Goal: Find specific page/section: Find specific page/section

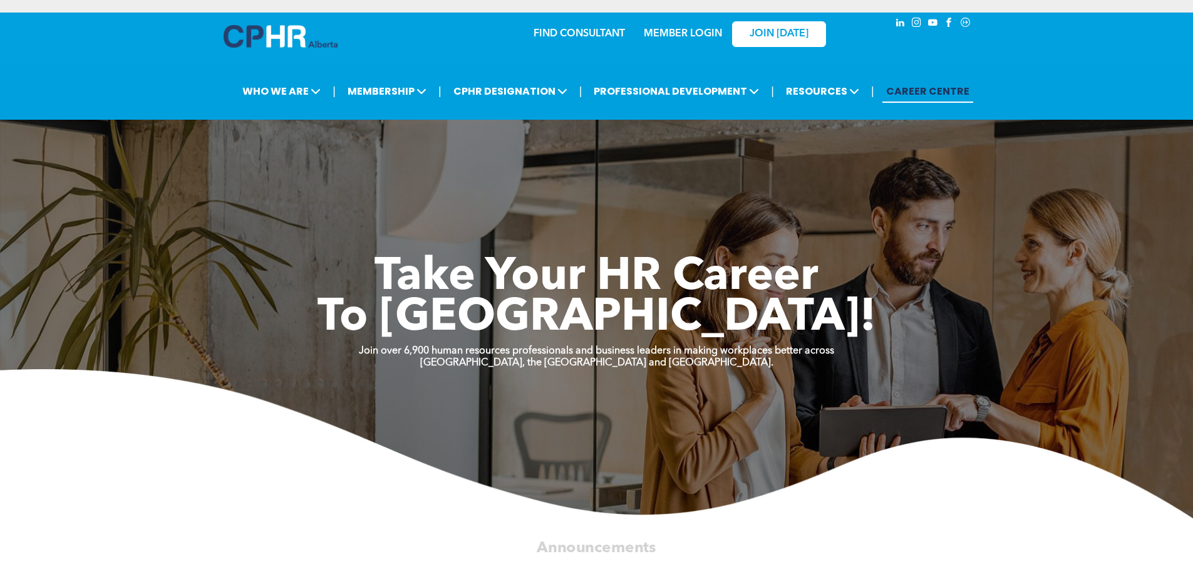
click at [708, 29] on link "MEMBER LOGIN" at bounding box center [683, 34] width 78 height 10
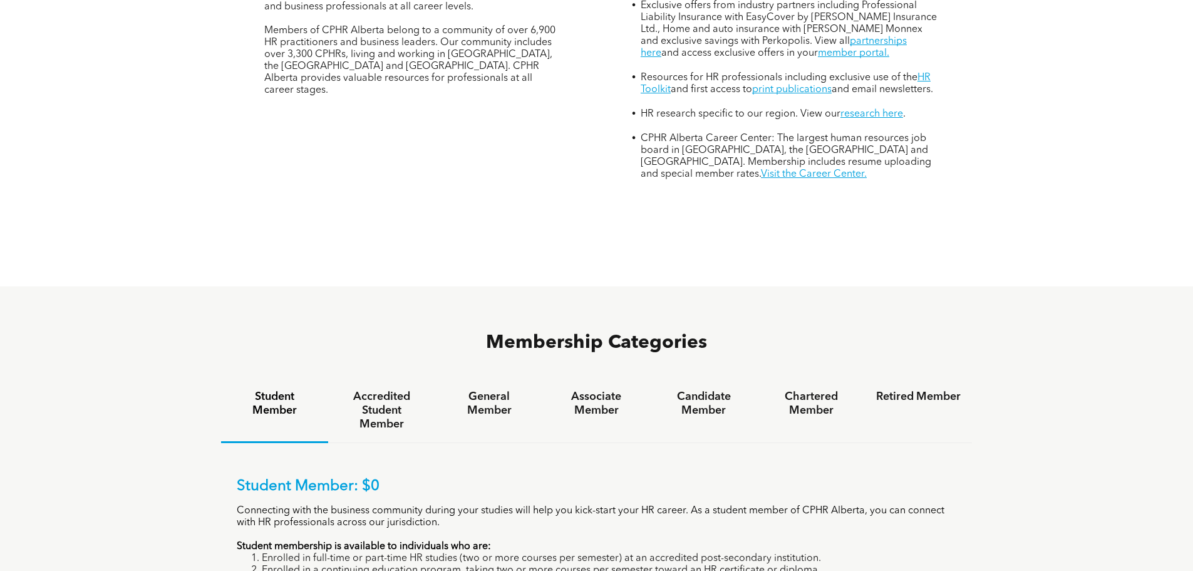
scroll to position [752, 0]
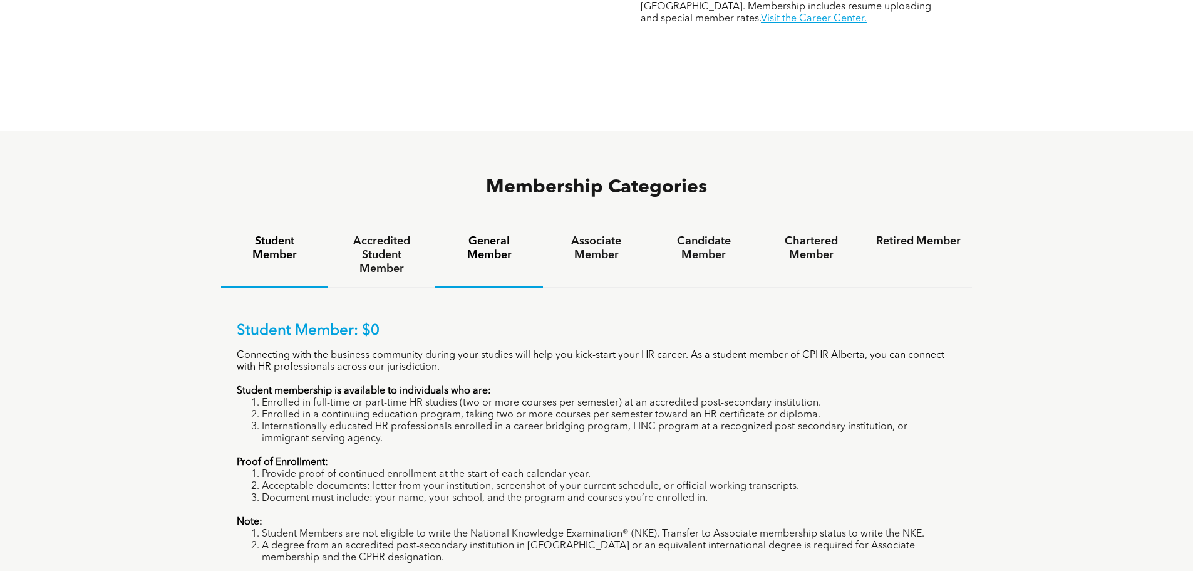
click at [464, 223] on div "General Member" at bounding box center [488, 255] width 107 height 65
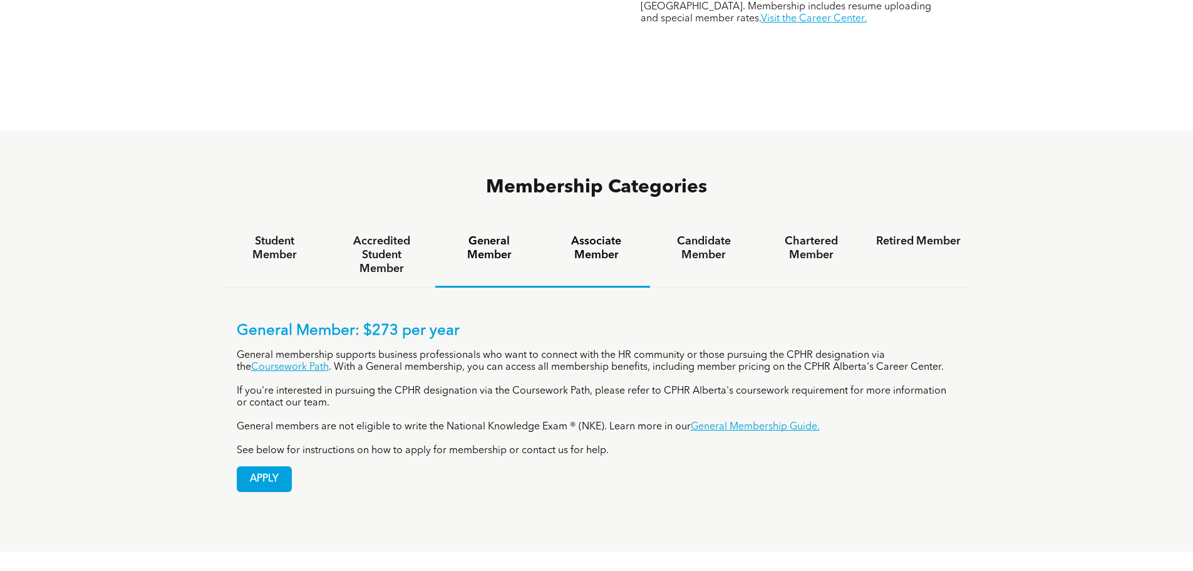
click at [624, 234] on h4 "Associate Member" at bounding box center [596, 248] width 85 height 28
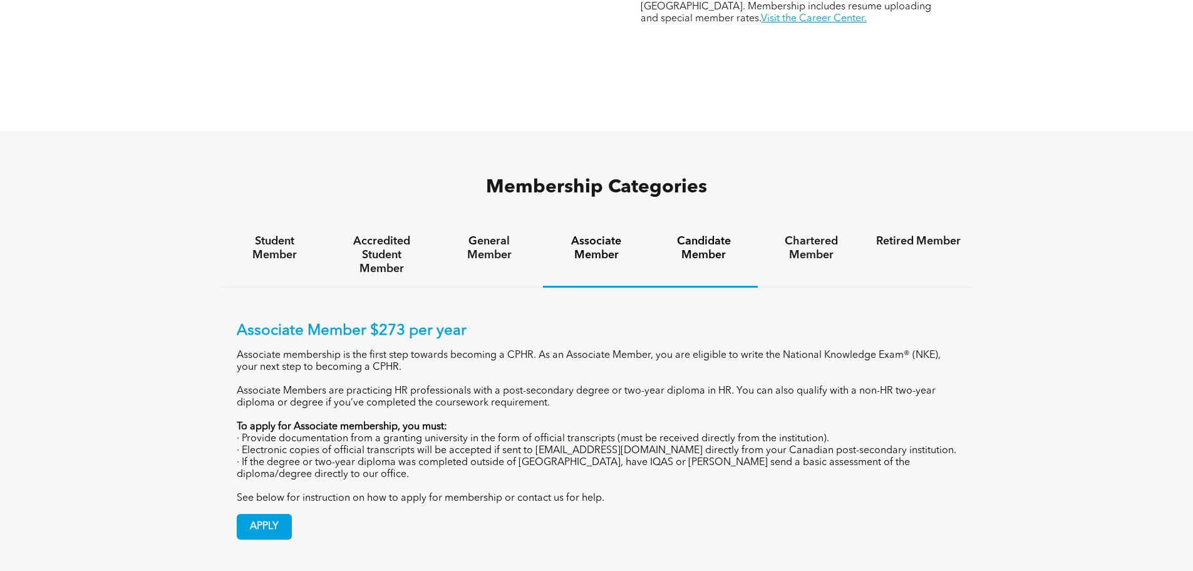
click at [703, 234] on h4 "Candidate Member" at bounding box center [703, 248] width 85 height 28
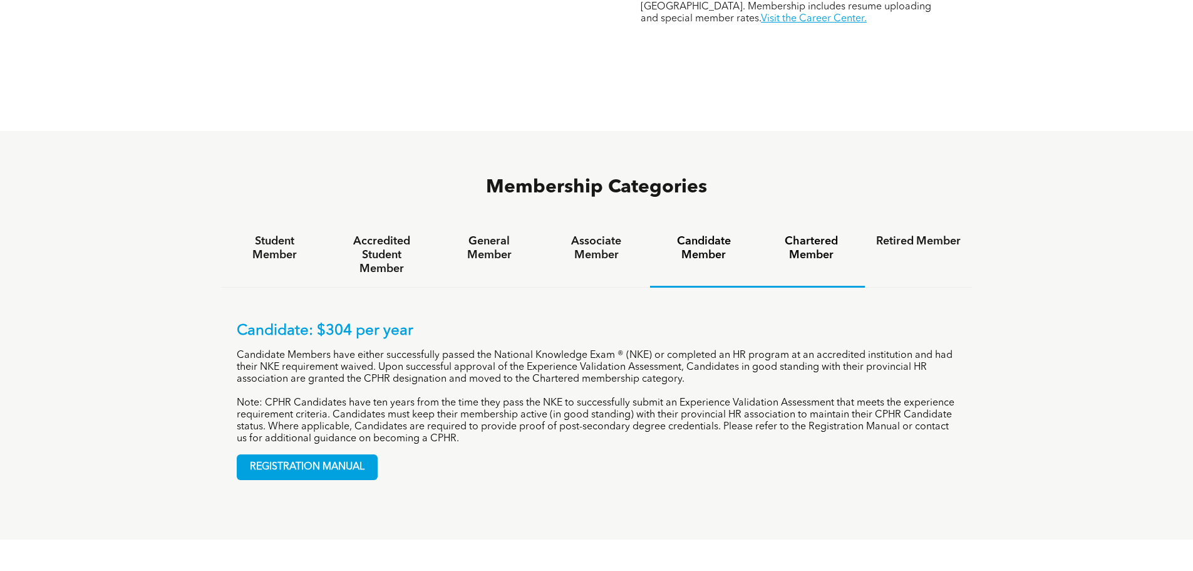
click at [842, 234] on h4 "Chartered Member" at bounding box center [811, 248] width 85 height 28
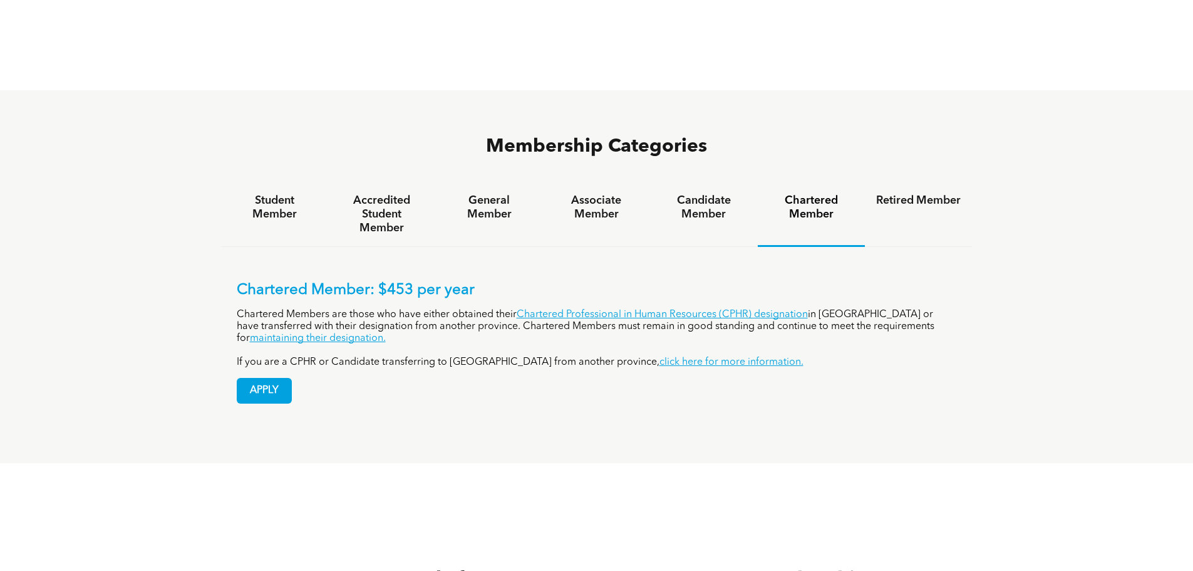
scroll to position [814, 0]
